Goal: Task Accomplishment & Management: Manage account settings

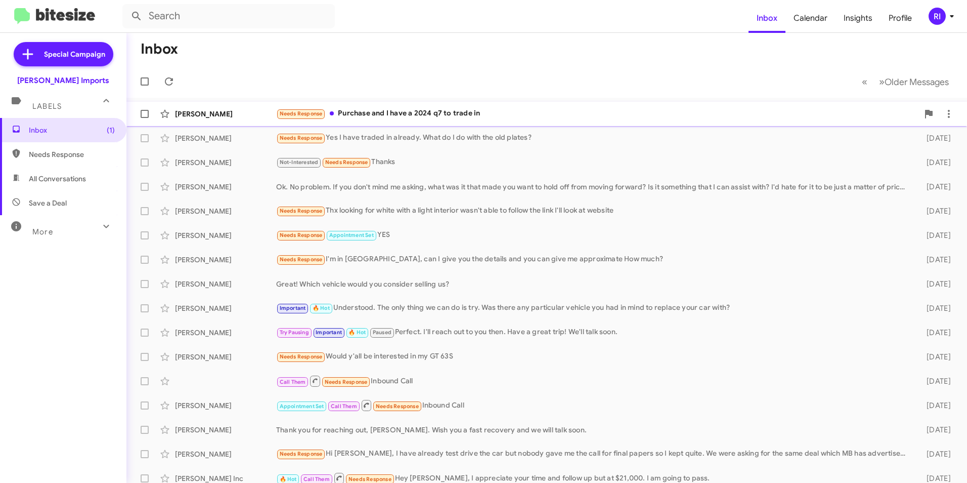
click at [418, 113] on div "Needs Response Purchase and I have a 2024 q7 to trade in" at bounding box center [597, 114] width 643 height 12
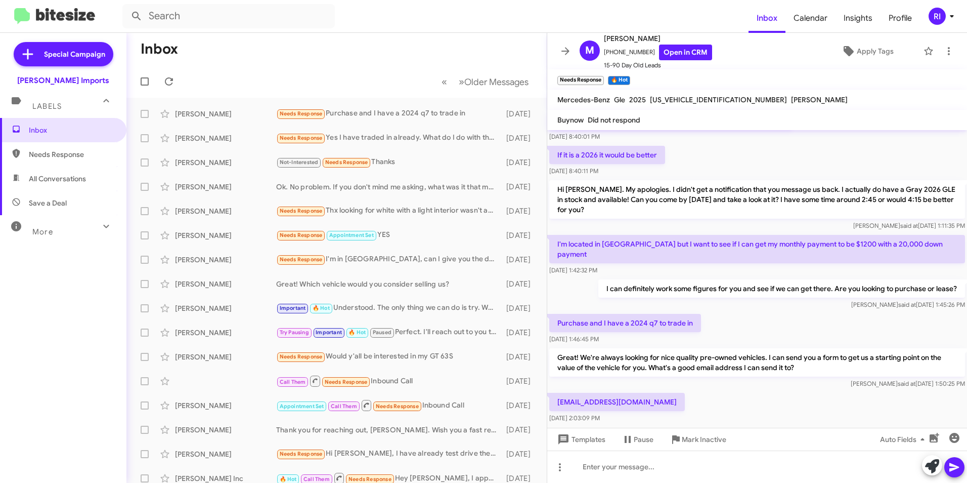
scroll to position [614, 0]
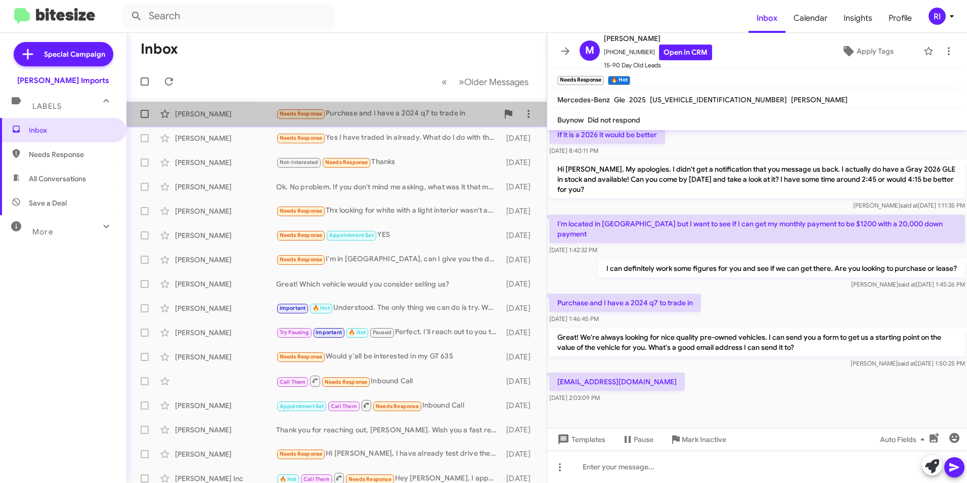
click at [371, 110] on div "Needs Response Purchase and I have a 2024 q7 to trade in" at bounding box center [387, 114] width 222 height 12
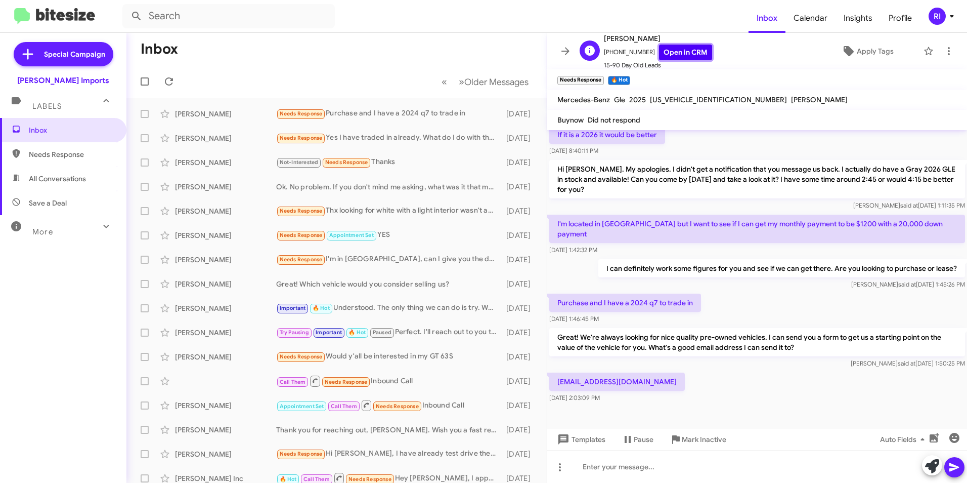
click at [682, 54] on link "Open in CRM" at bounding box center [685, 53] width 53 height 16
click at [167, 81] on icon at bounding box center [169, 81] width 12 height 12
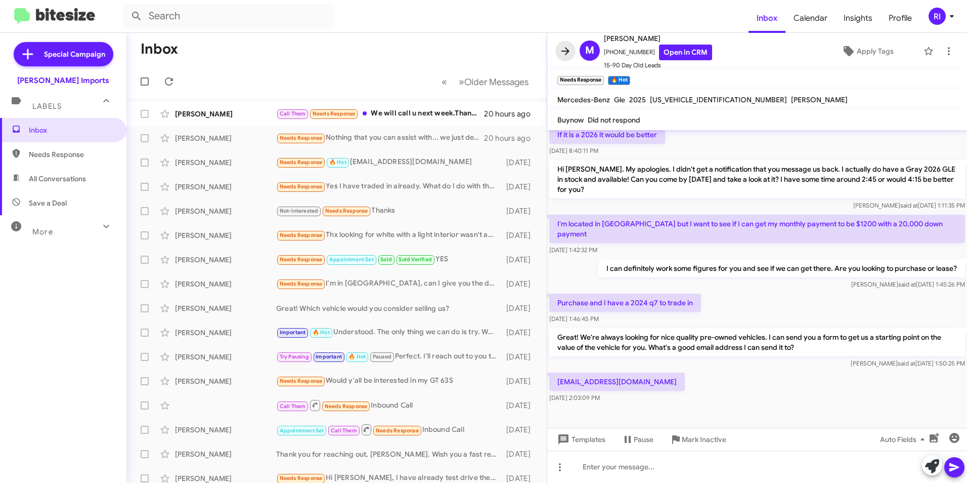
click at [569, 49] on icon at bounding box center [566, 51] width 12 height 12
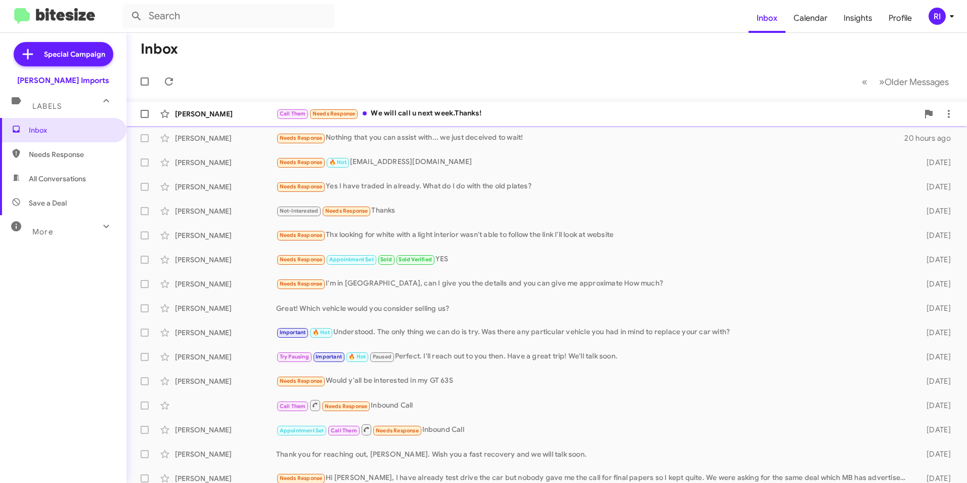
click at [402, 108] on div "Call Them Needs Response We will call u next week.Thanks!" at bounding box center [597, 114] width 643 height 12
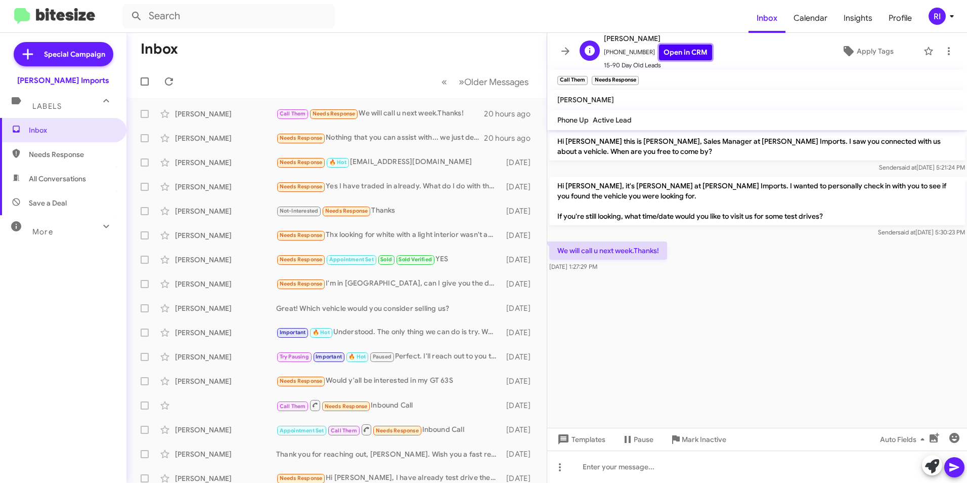
click at [676, 50] on link "Open in CRM" at bounding box center [685, 53] width 53 height 16
click at [169, 77] on icon at bounding box center [169, 81] width 8 height 8
click at [560, 52] on icon at bounding box center [566, 51] width 12 height 12
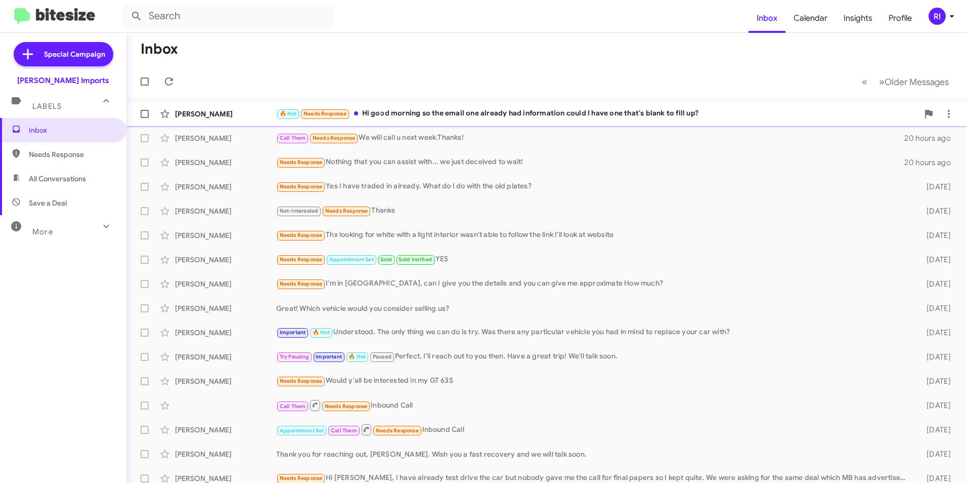
click at [450, 115] on div "🔥 Hot Needs Response Hi good morning so the email one already had information c…" at bounding box center [597, 114] width 643 height 12
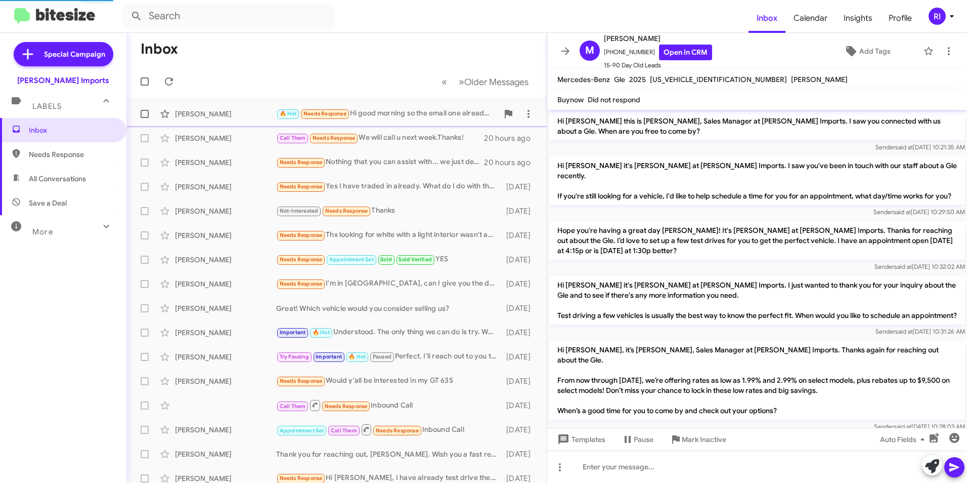
scroll to position [677, 0]
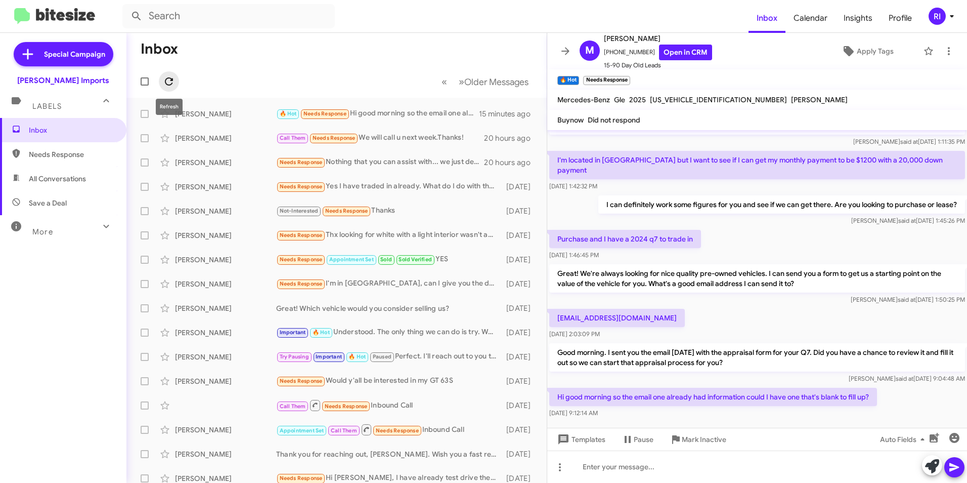
click at [170, 82] on icon at bounding box center [169, 81] width 12 height 12
click at [565, 50] on icon at bounding box center [566, 51] width 12 height 12
